Goal: Task Accomplishment & Management: Use online tool/utility

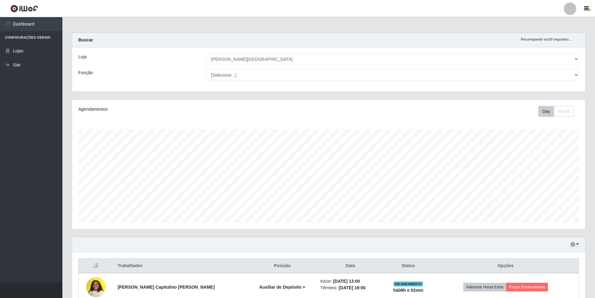
select select "528"
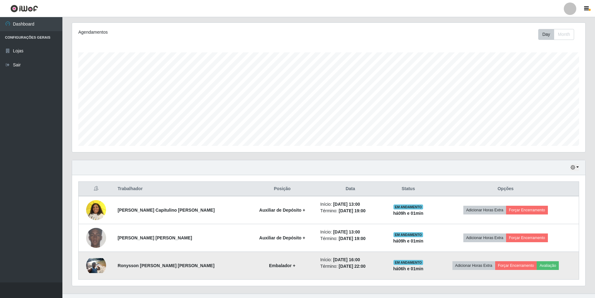
scroll to position [88, 0]
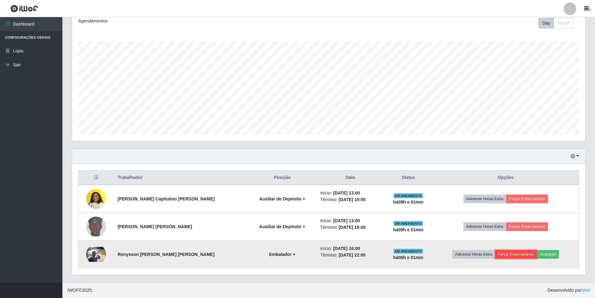
click at [511, 254] on button "Forçar Encerramento" at bounding box center [516, 254] width 42 height 9
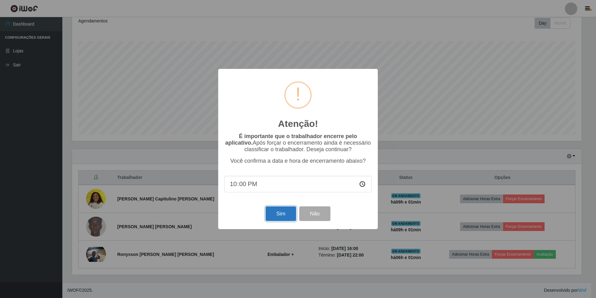
click at [284, 212] on button "Sim" at bounding box center [281, 213] width 30 height 15
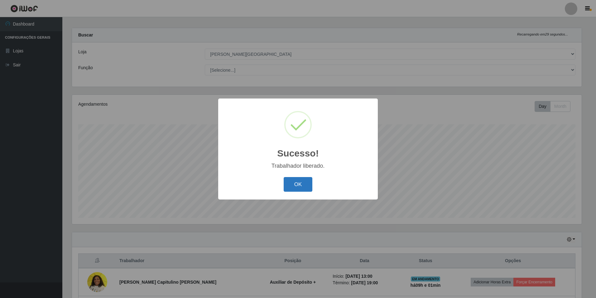
click at [300, 181] on button "OK" at bounding box center [298, 184] width 29 height 15
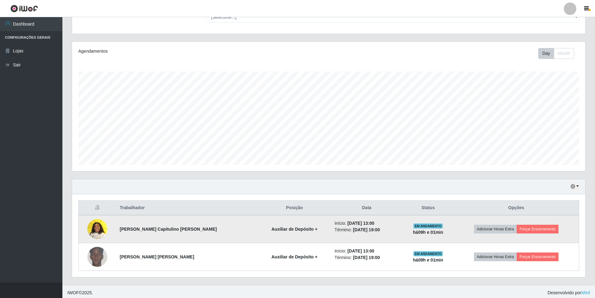
scroll to position [60, 0]
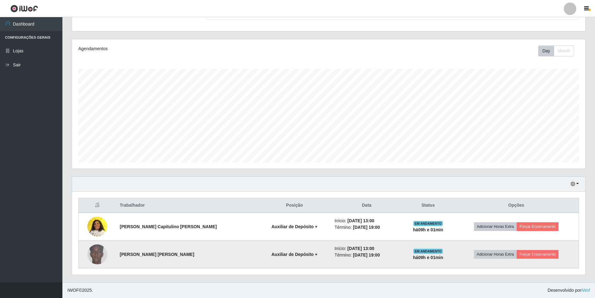
click at [153, 257] on strong "[PERSON_NAME] [PERSON_NAME]" at bounding box center [157, 254] width 75 height 5
click at [543, 256] on button "Forçar Encerramento" at bounding box center [537, 254] width 42 height 9
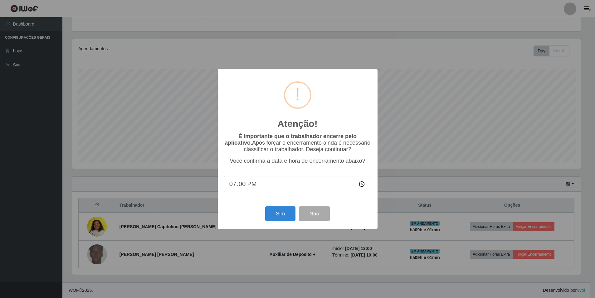
scroll to position [129, 510]
click at [414, 210] on div "Atenção! × É importante que o trabalhador encerre pelo aplicativo. Após forçar …" at bounding box center [298, 149] width 596 height 298
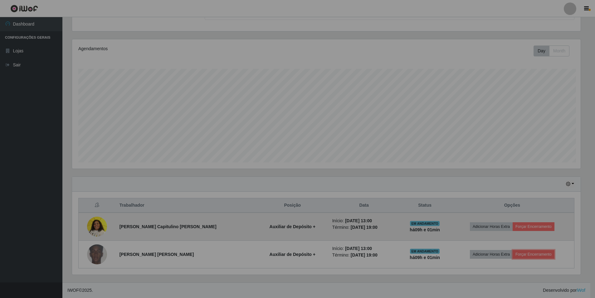
scroll to position [129, 513]
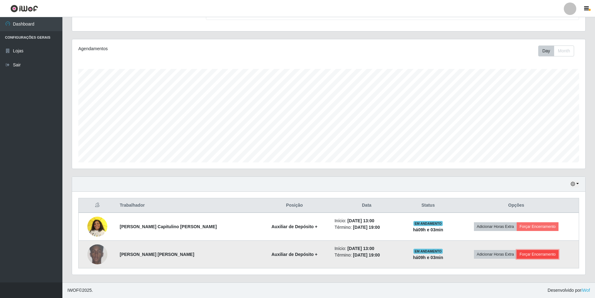
click at [533, 254] on button "Forçar Encerramento" at bounding box center [537, 254] width 42 height 9
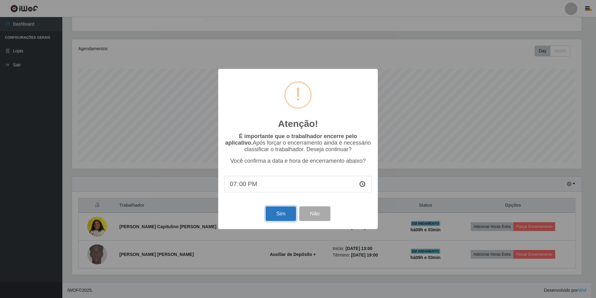
click at [275, 212] on button "Sim" at bounding box center [281, 213] width 30 height 15
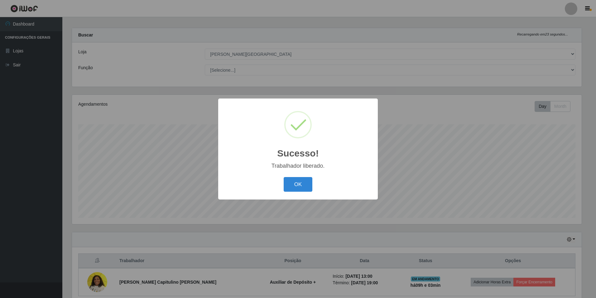
click at [314, 187] on div "OK Cancel" at bounding box center [298, 185] width 147 height 18
click at [301, 186] on button "OK" at bounding box center [298, 184] width 29 height 15
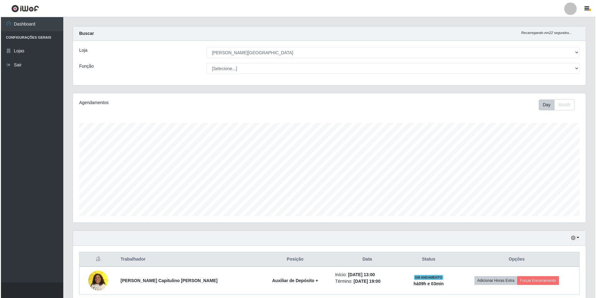
scroll to position [33, 0]
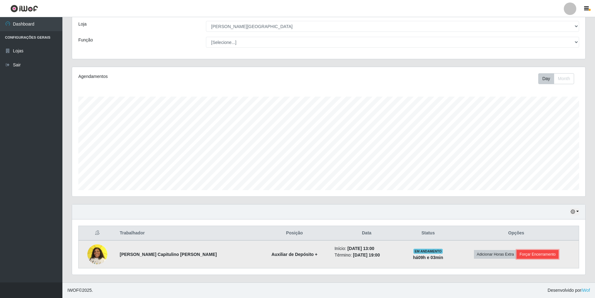
click at [520, 254] on button "Forçar Encerramento" at bounding box center [537, 254] width 42 height 9
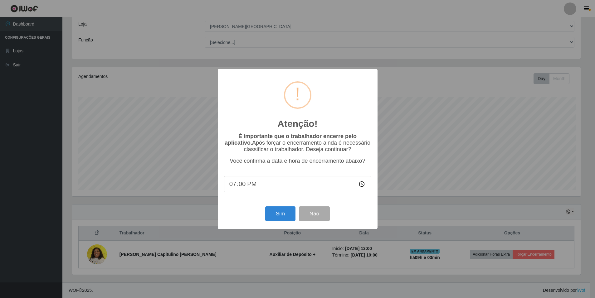
scroll to position [129, 510]
click at [280, 218] on button "Sim" at bounding box center [281, 213] width 30 height 15
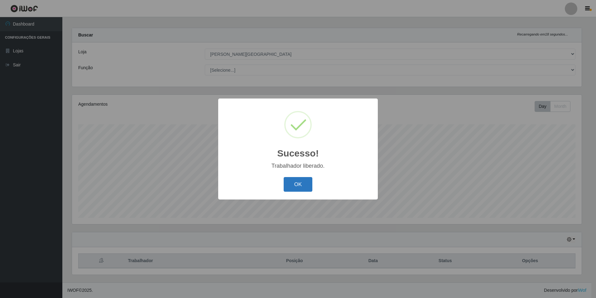
click at [299, 185] on button "OK" at bounding box center [298, 184] width 29 height 15
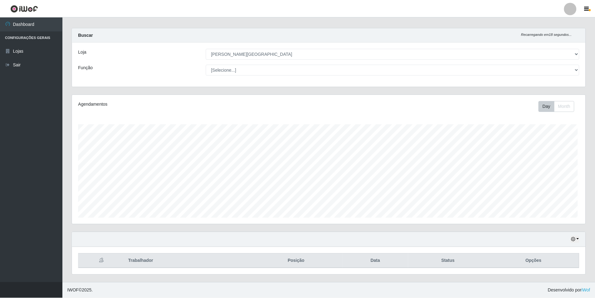
scroll to position [129, 513]
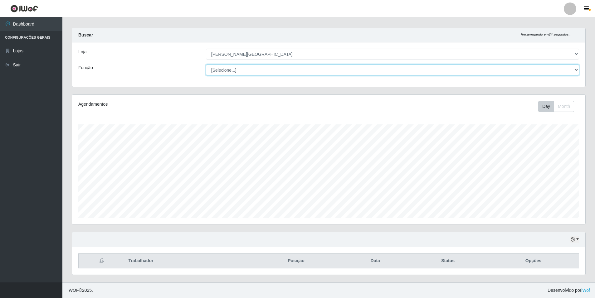
click at [272, 65] on select "[Selecione...] Auxiliar de Depósito Auxiliar de Depósito + Auxiliar de Depósito…" at bounding box center [392, 70] width 373 height 11
click at [206, 65] on select "[Selecione...] Auxiliar de Depósito Auxiliar de Depósito + Auxiliar de Depósito…" at bounding box center [392, 70] width 373 height 11
